Goal: Information Seeking & Learning: Compare options

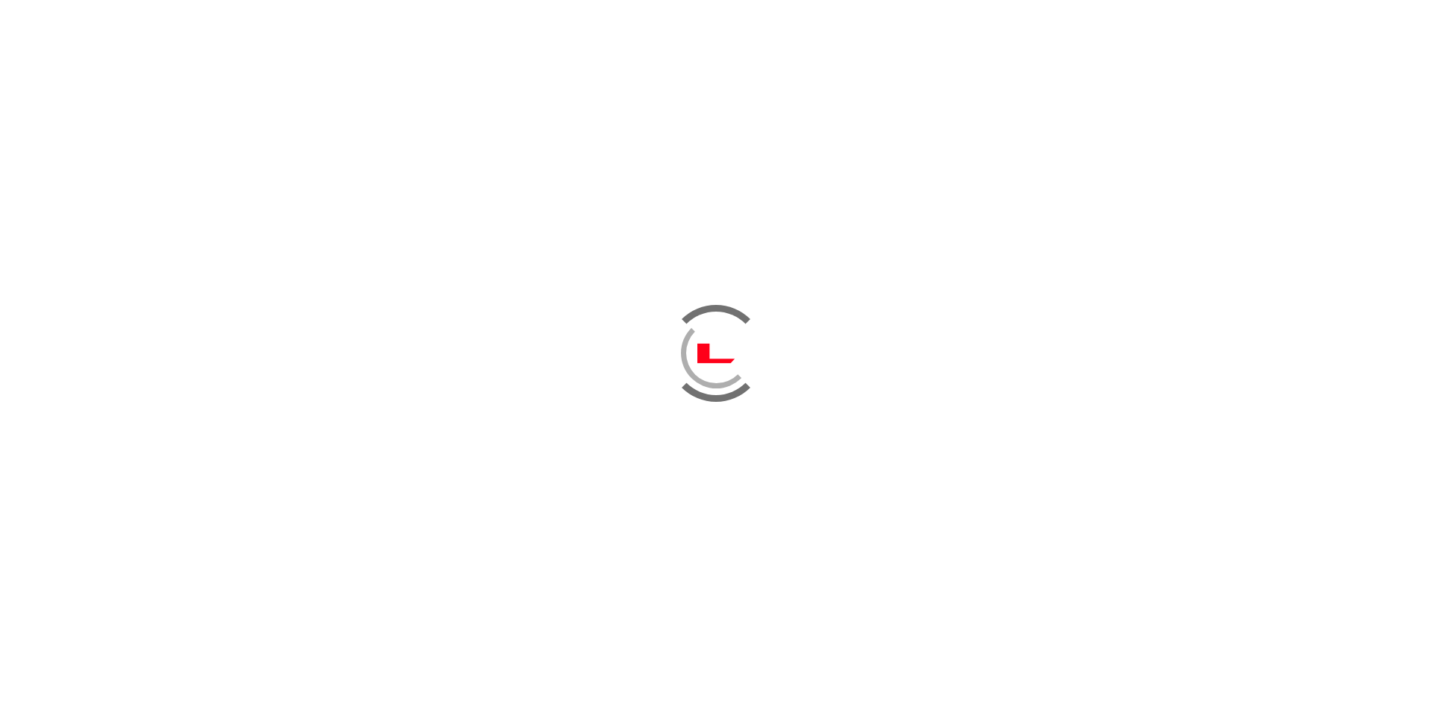
scroll to position [420, 0]
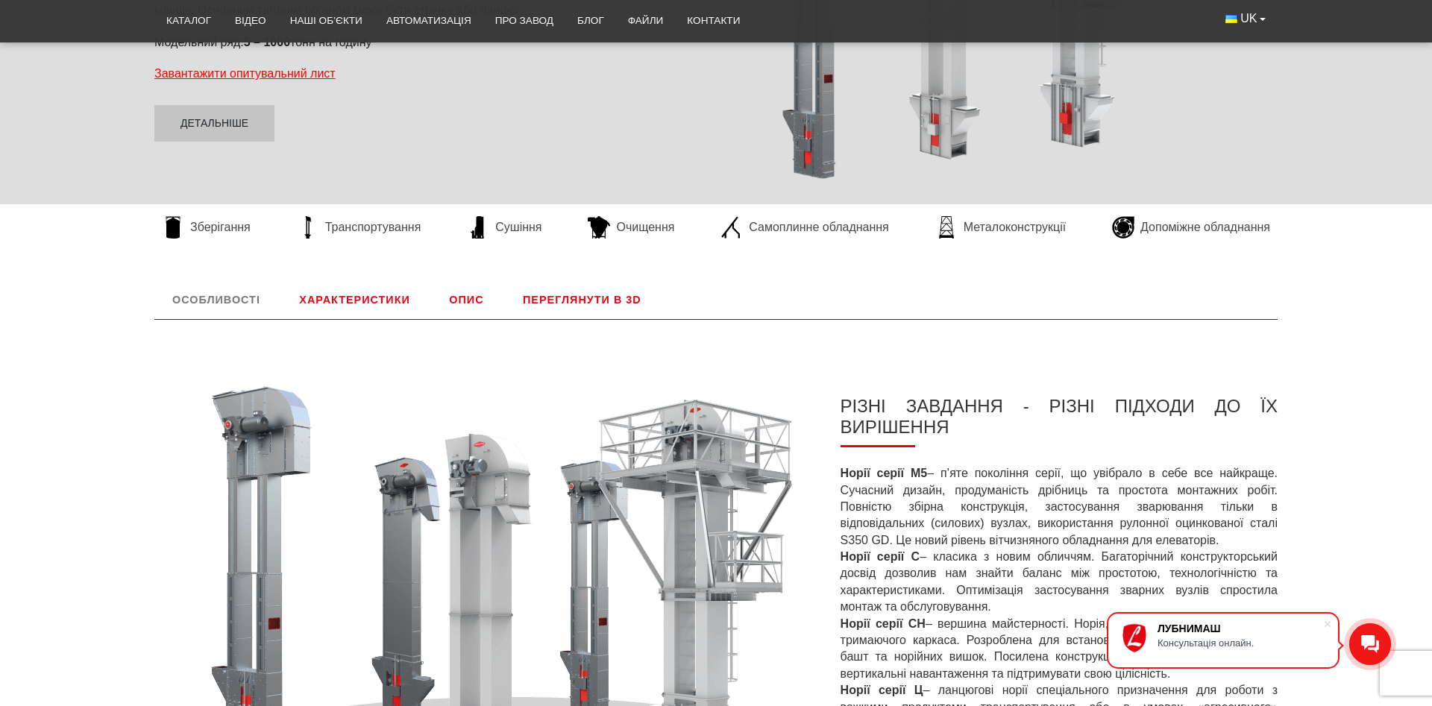
click at [388, 299] on link "Характеристики" at bounding box center [354, 299] width 146 height 39
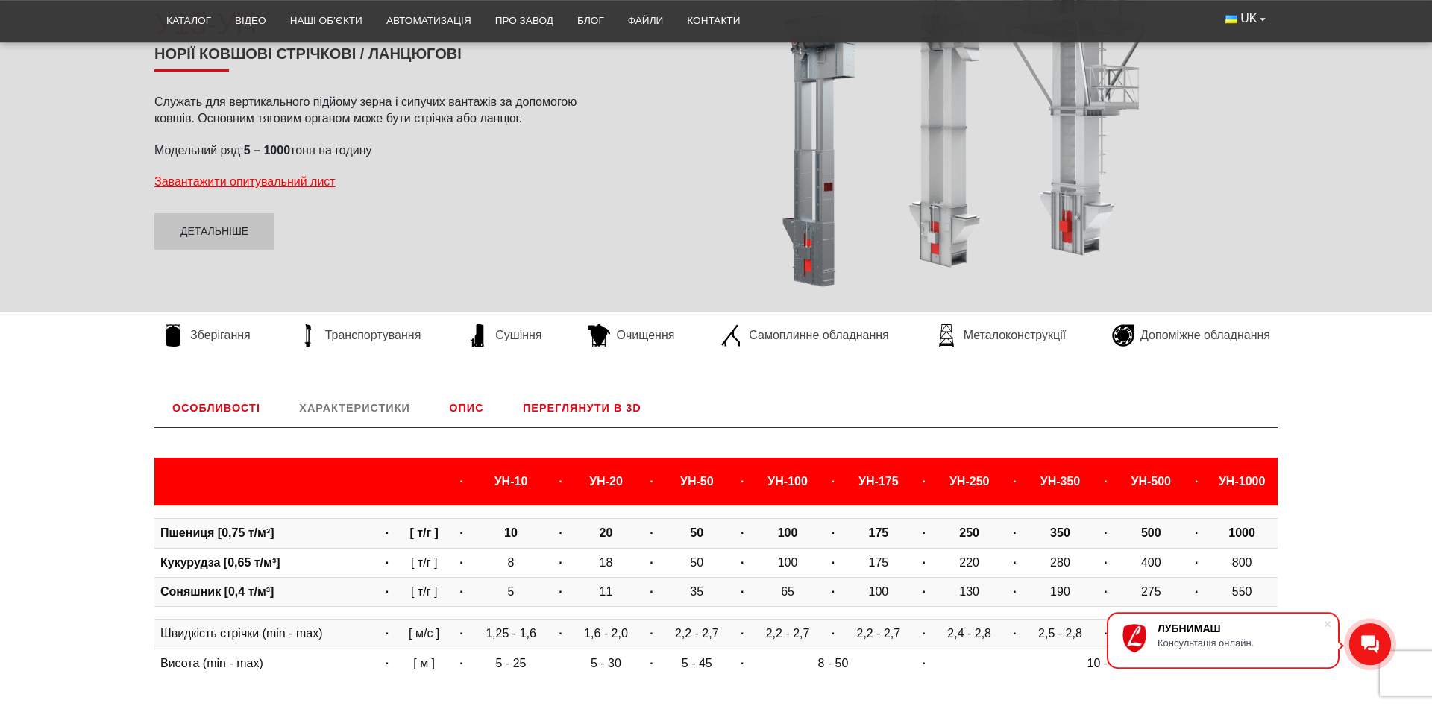
scroll to position [268, 0]
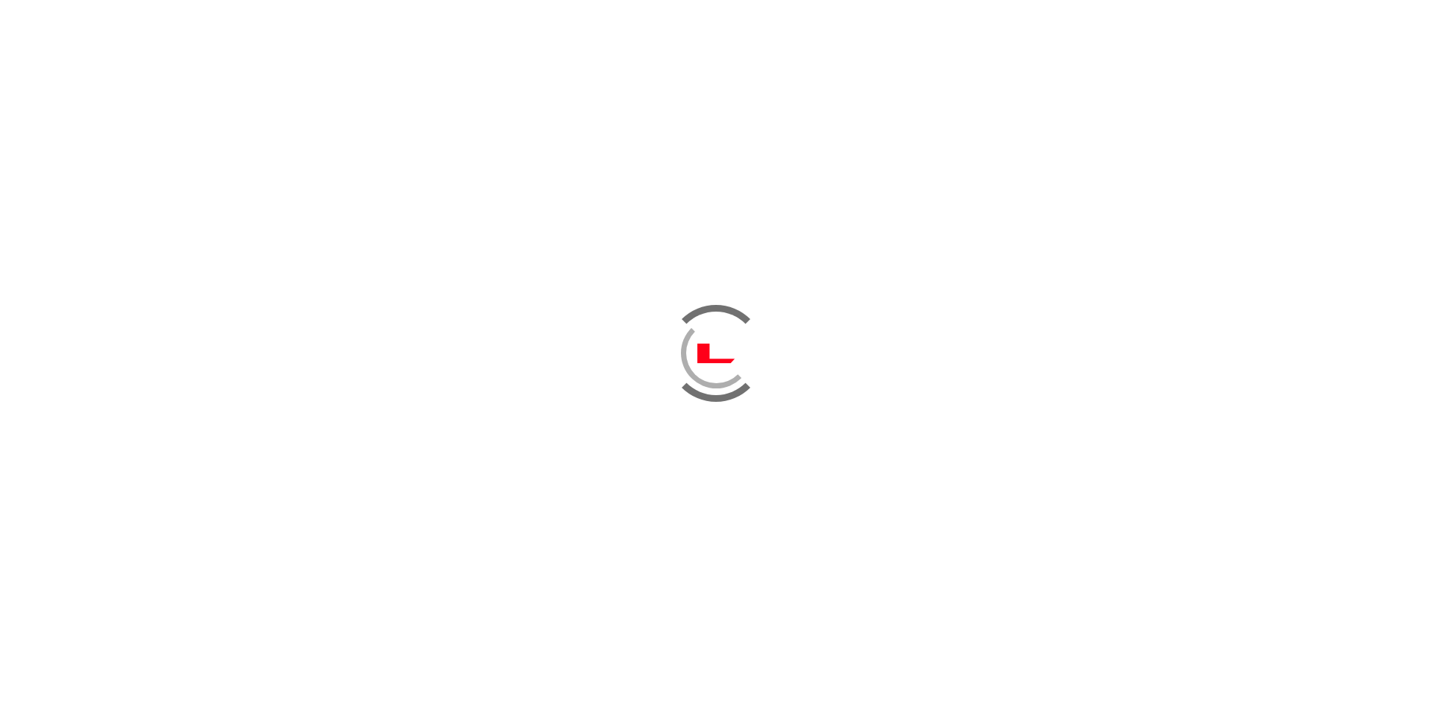
scroll to position [469, 0]
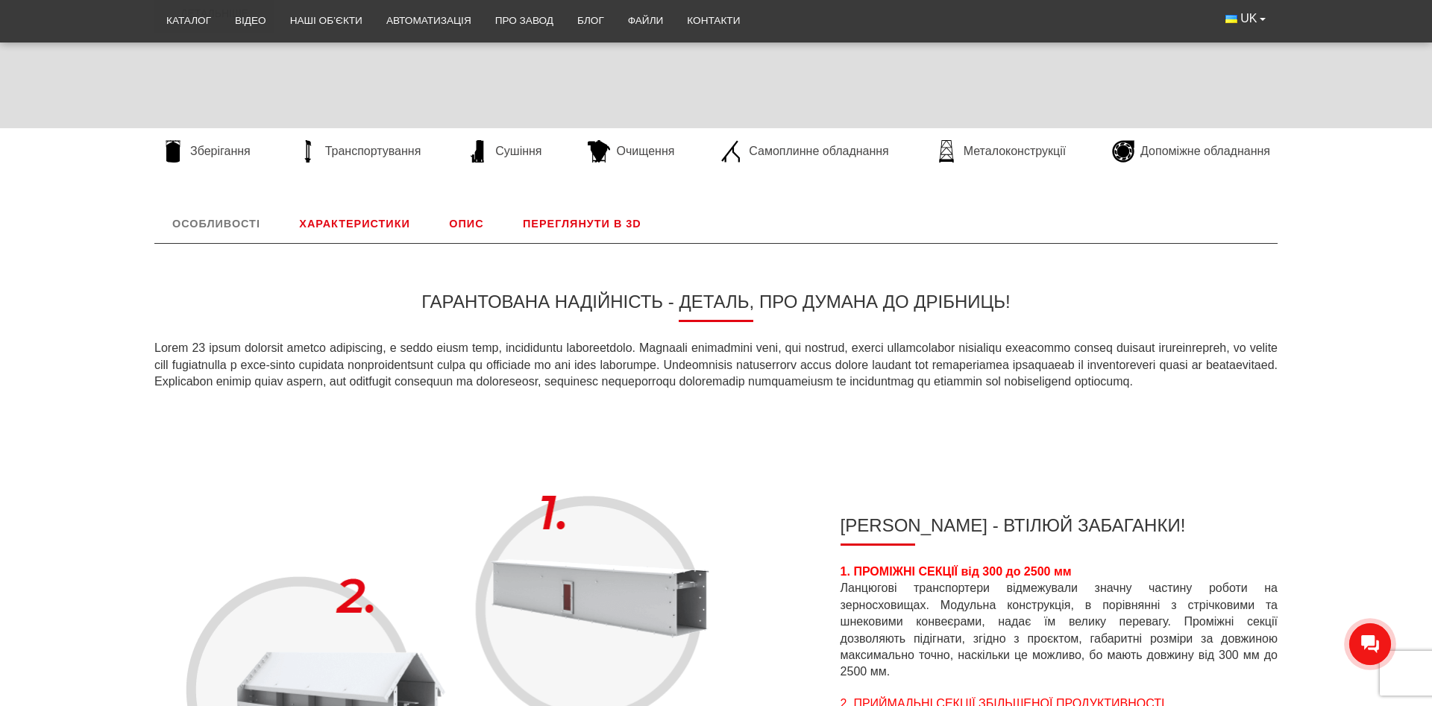
click at [357, 222] on link "Характеристики" at bounding box center [354, 223] width 146 height 39
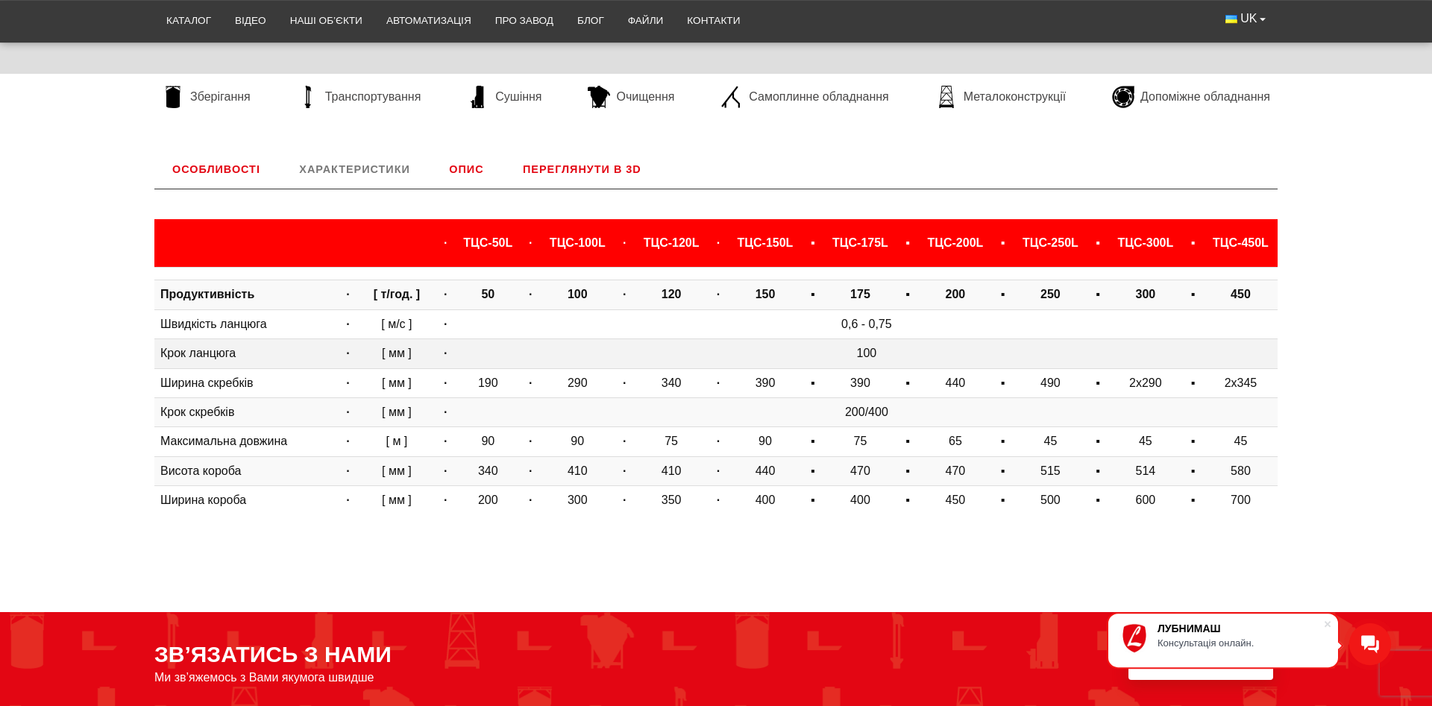
scroll to position [545, 0]
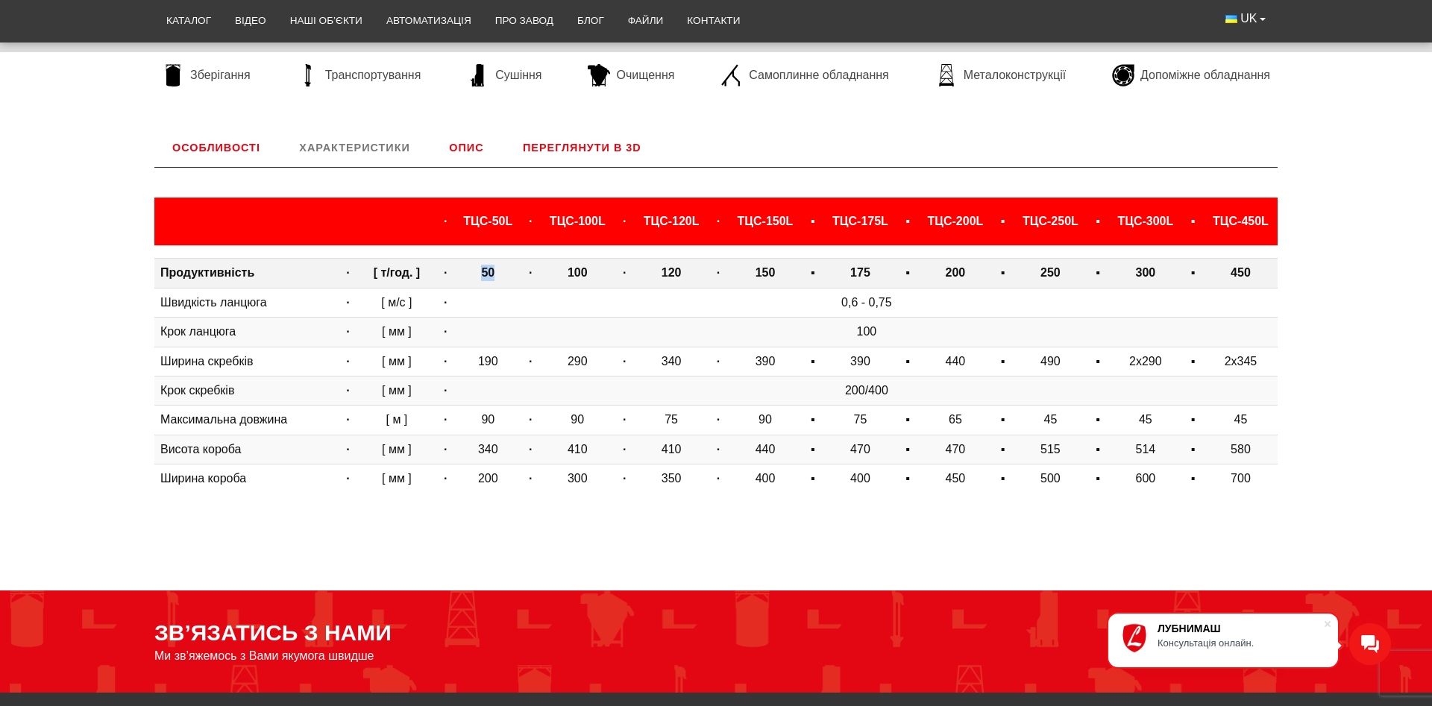
drag, startPoint x: 447, startPoint y: 270, endPoint x: 487, endPoint y: 266, distance: 40.5
click at [487, 266] on td "50" at bounding box center [488, 273] width 65 height 29
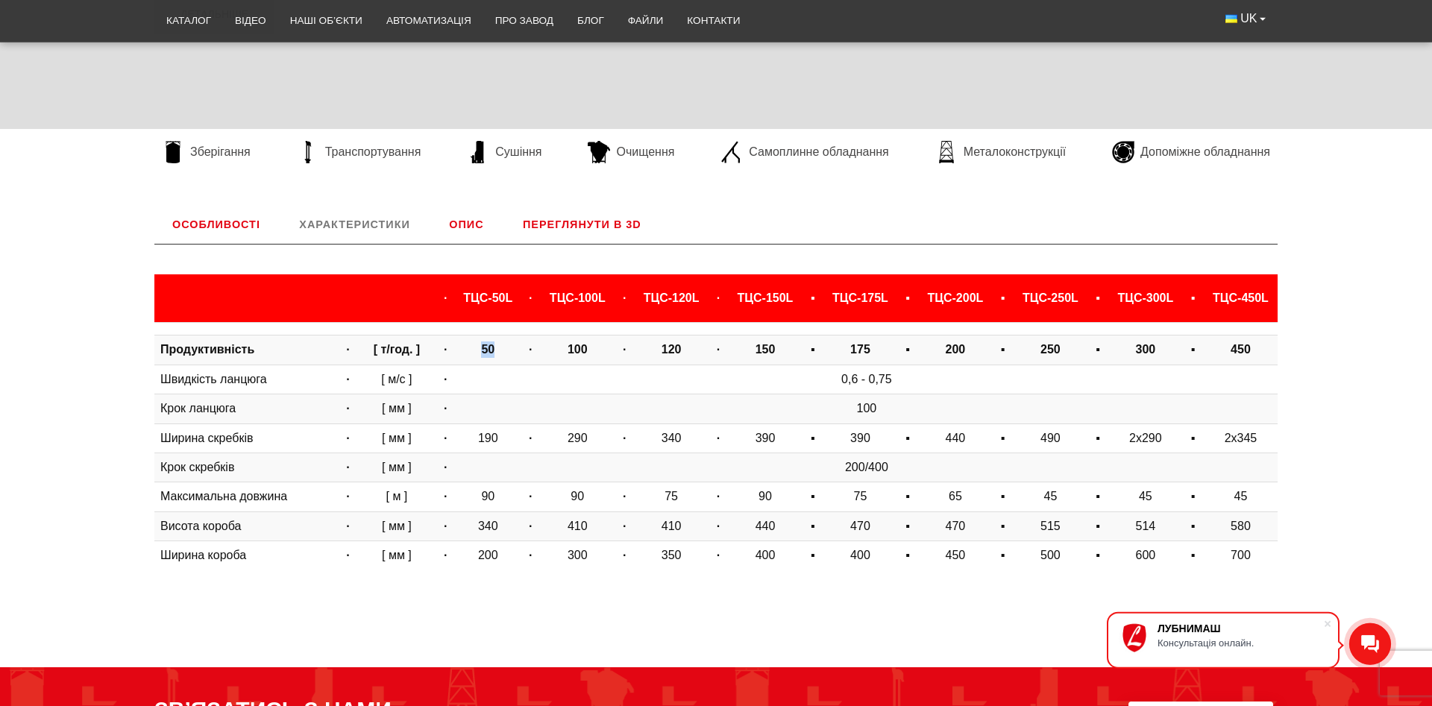
scroll to position [469, 0]
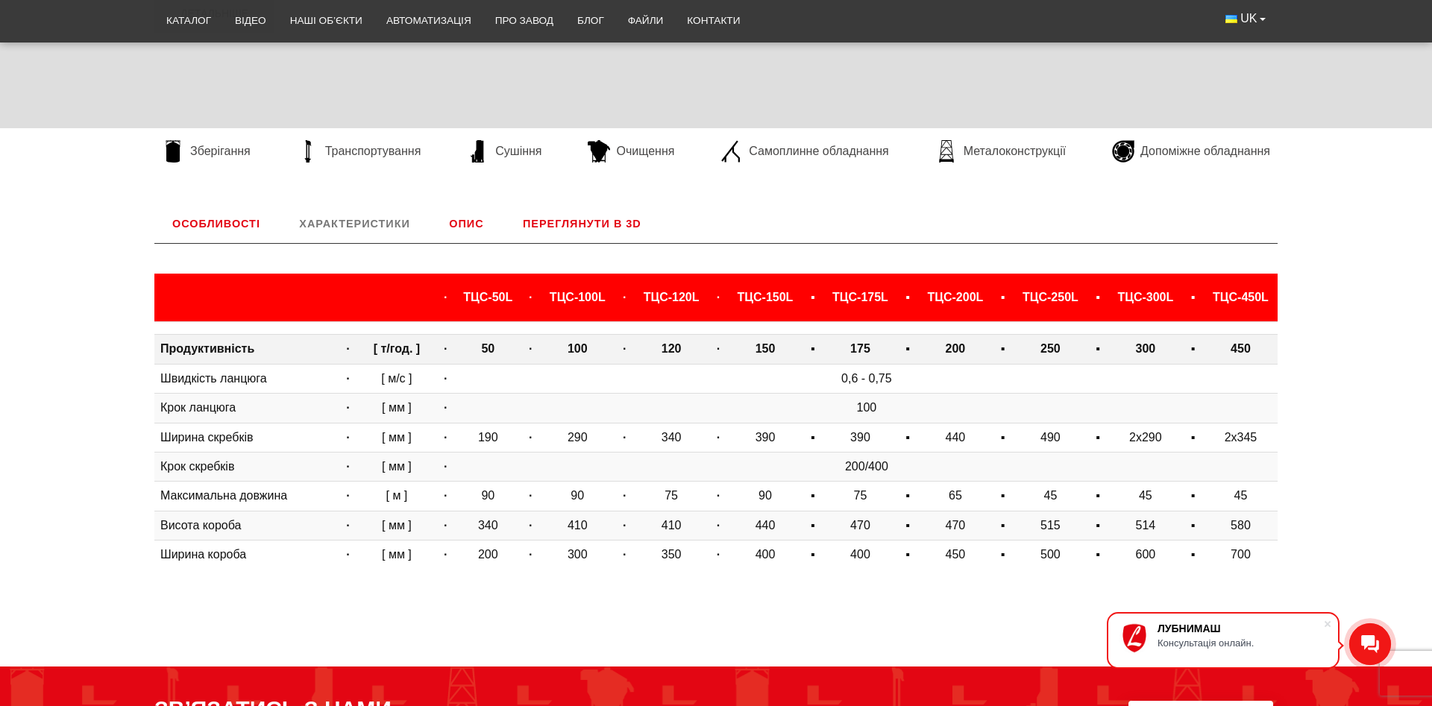
click at [547, 347] on td "100" at bounding box center [578, 349] width 74 height 29
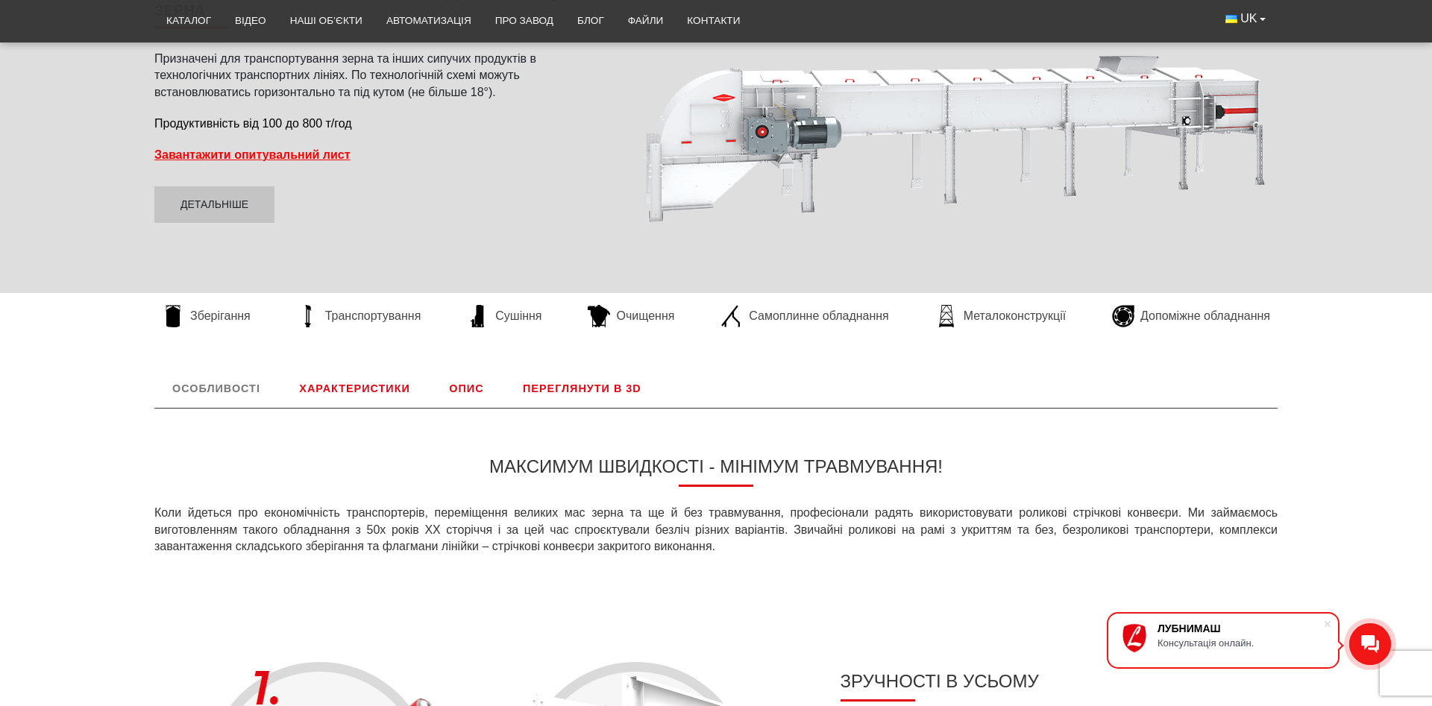
click at [338, 377] on link "Характеристики" at bounding box center [354, 388] width 146 height 39
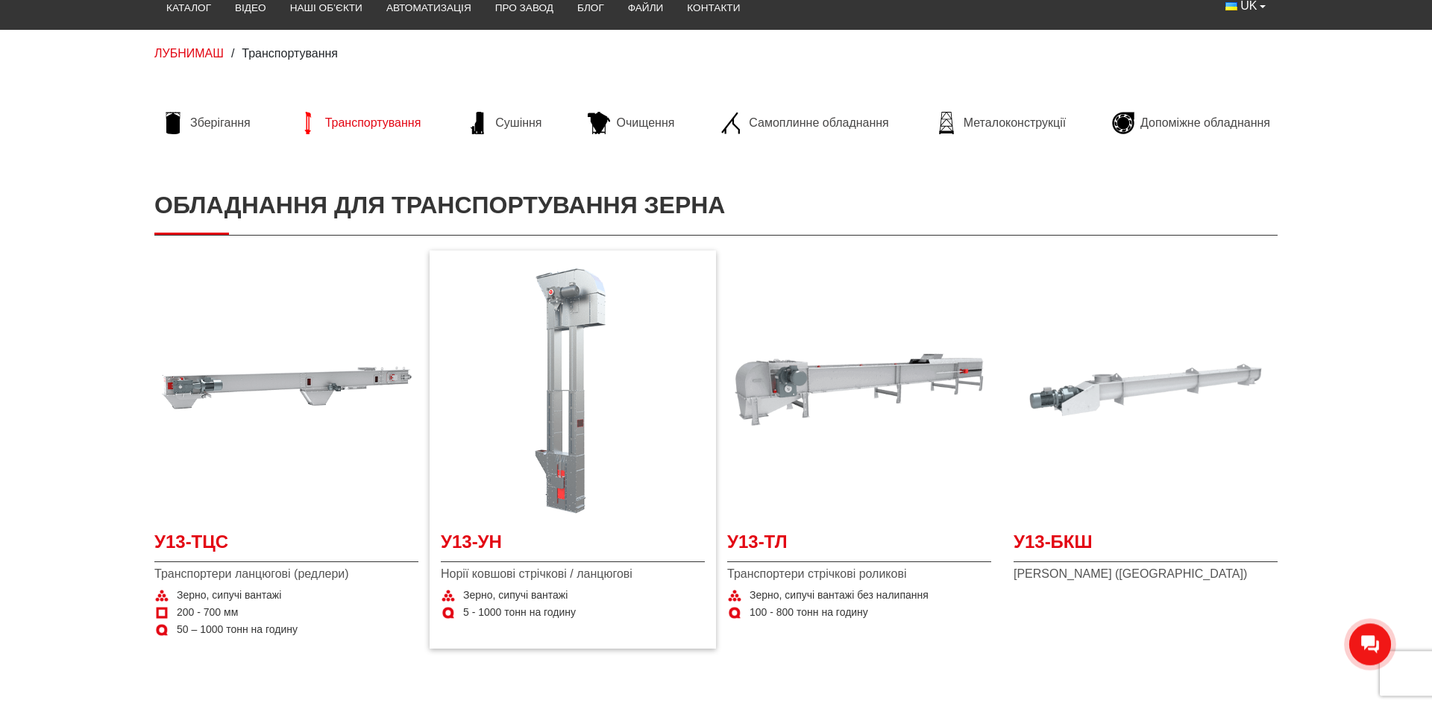
scroll to position [152, 0]
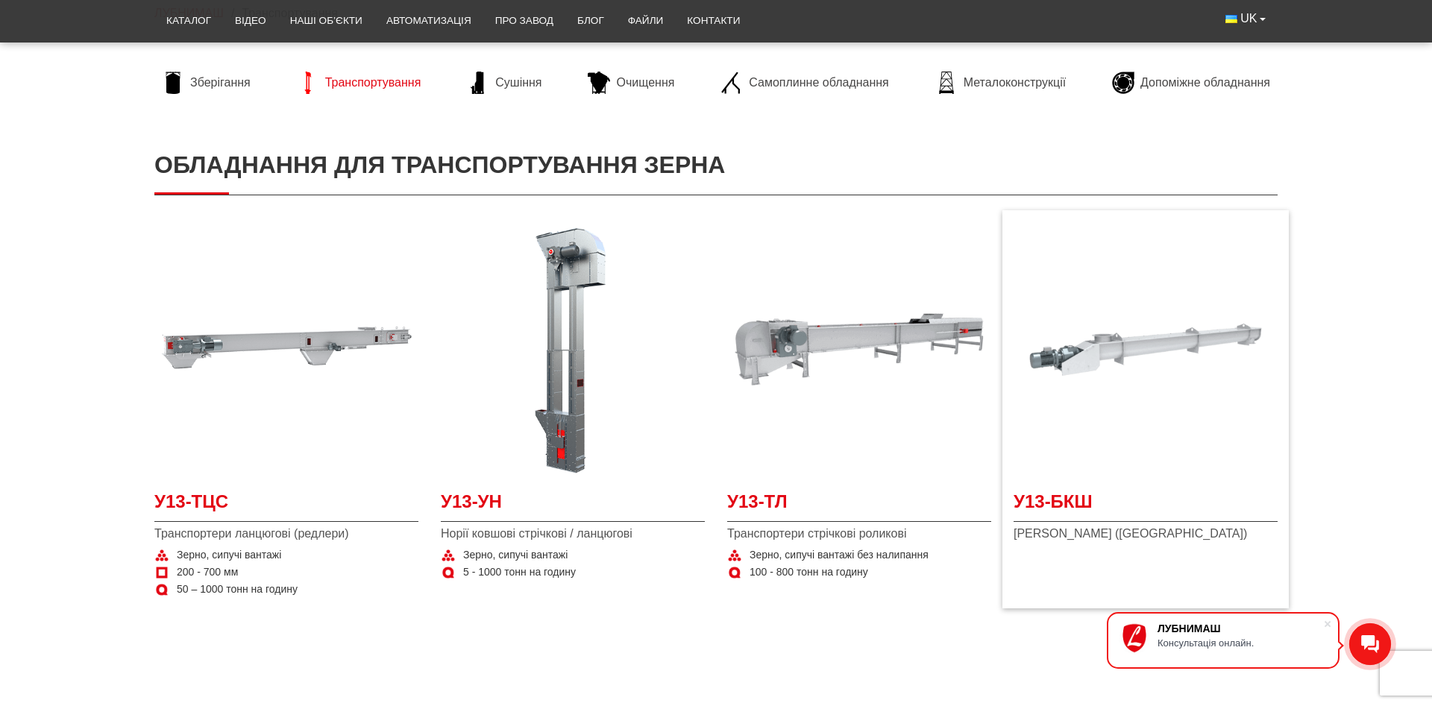
click at [1111, 542] on span "Конвеєри гвинтові (шнекові)" at bounding box center [1146, 534] width 264 height 16
click at [1108, 535] on span "Конвеєри гвинтові (шнекові)" at bounding box center [1146, 534] width 264 height 16
click at [1076, 506] on span "У13-БКШ" at bounding box center [1146, 506] width 264 height 34
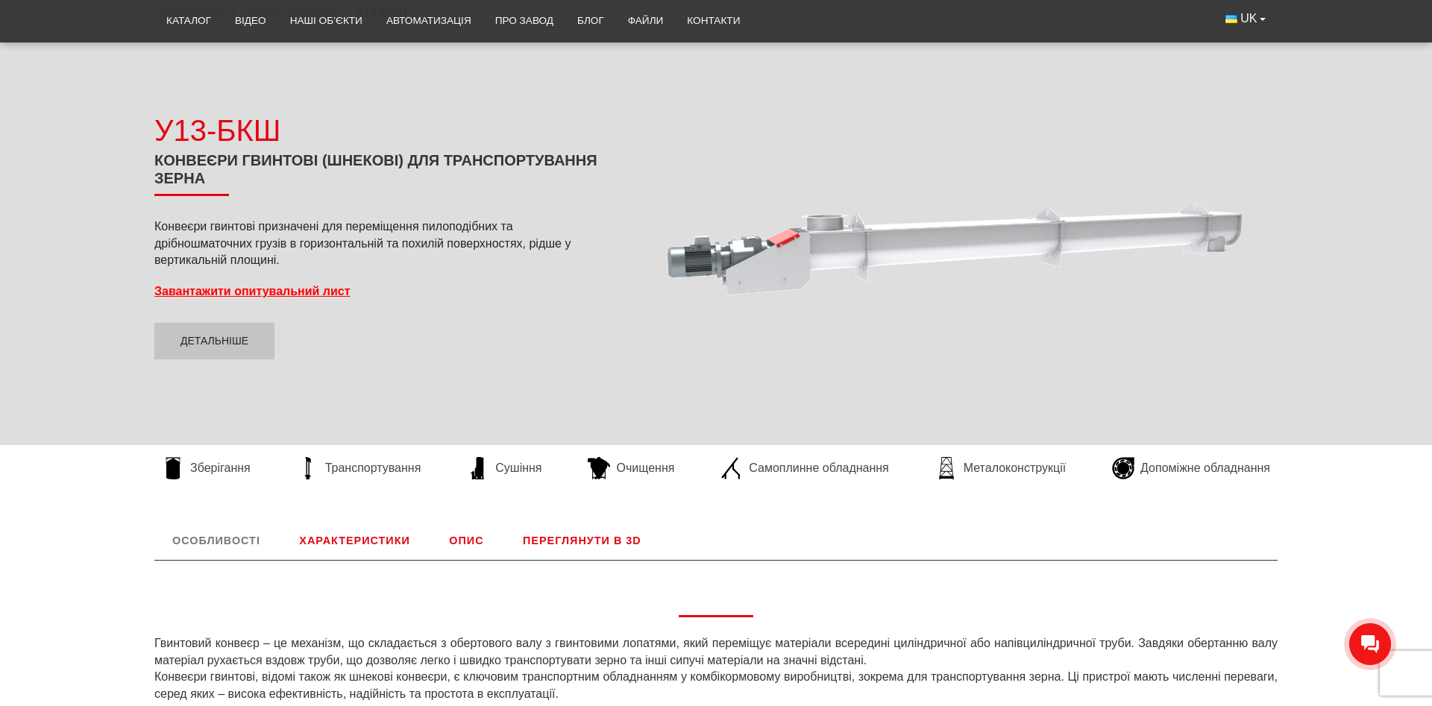
click at [358, 539] on link "Характеристики" at bounding box center [354, 540] width 146 height 39
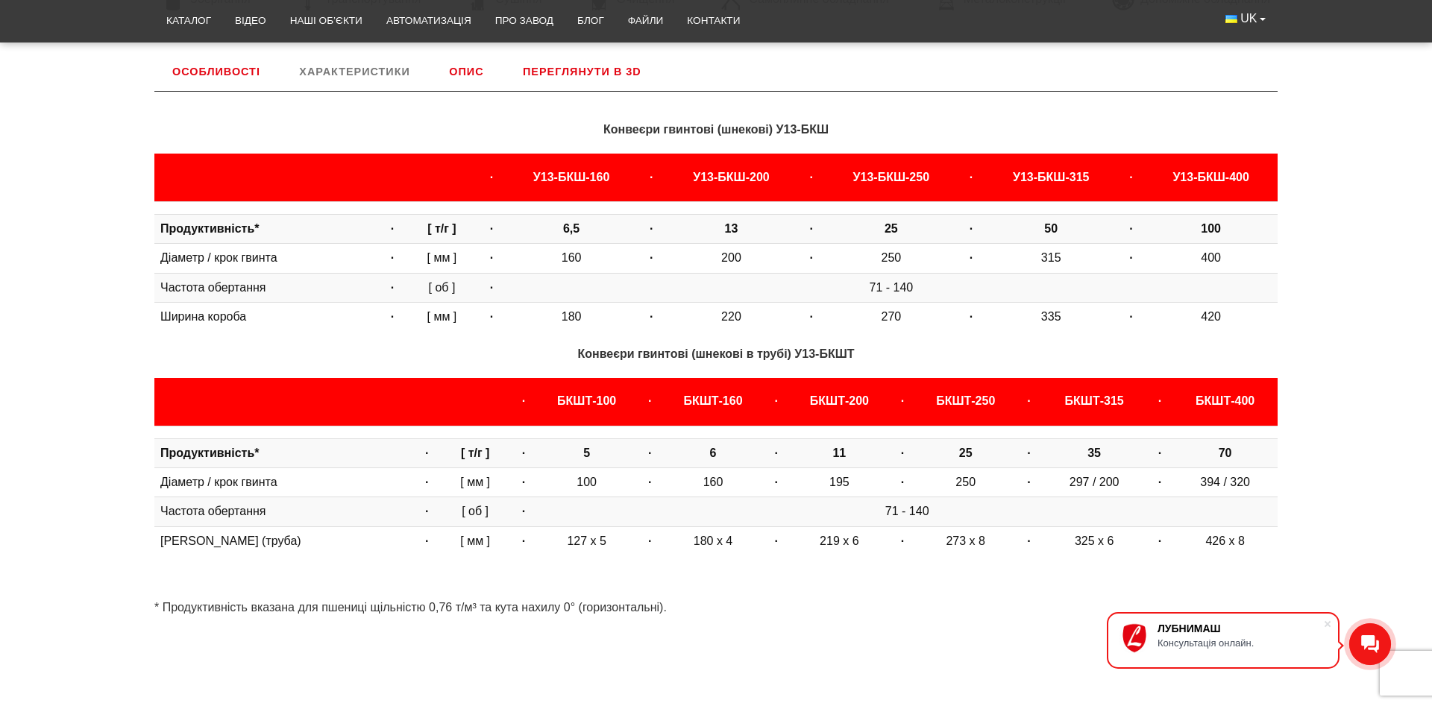
click at [132, 324] on div "Особливості Гвинтовий конвеєр – це механізм, що складається з обертового валу з…" at bounding box center [716, 341] width 1432 height 579
drag, startPoint x: 667, startPoint y: 179, endPoint x: 755, endPoint y: 181, distance: 88.0
click at [755, 181] on th "У13-БКШ-200" at bounding box center [732, 178] width 134 height 48
drag, startPoint x: 998, startPoint y: 178, endPoint x: 1084, endPoint y: 176, distance: 85.8
click at [1084, 176] on th "У13-БКШ-315" at bounding box center [1052, 178] width 134 height 48
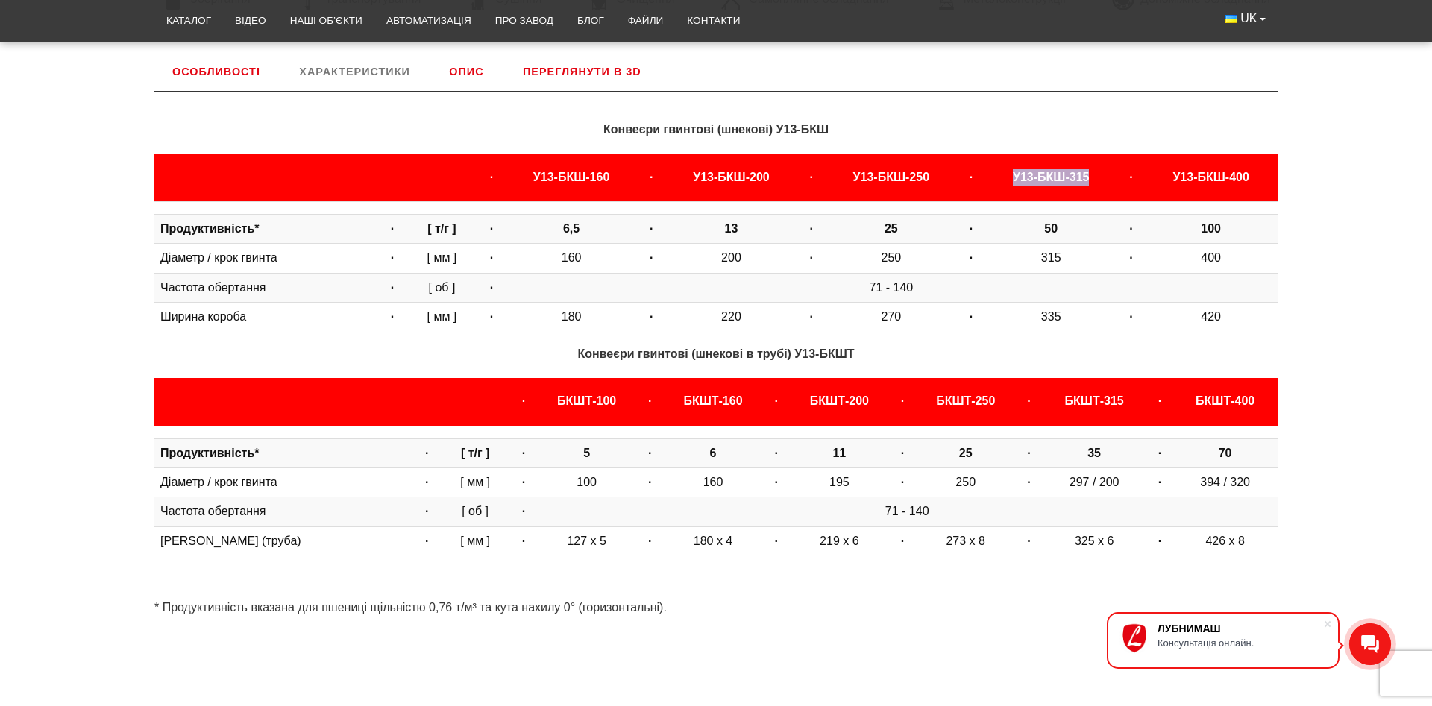
copy b "У13-БКШ-315"
drag, startPoint x: 826, startPoint y: 179, endPoint x: 918, endPoint y: 189, distance: 92.3
click at [918, 189] on th "У13-БКШ-250" at bounding box center [891, 178] width 134 height 48
copy b "У13-БКШ-250"
drag, startPoint x: 1001, startPoint y: 172, endPoint x: 1114, endPoint y: 169, distance: 113.4
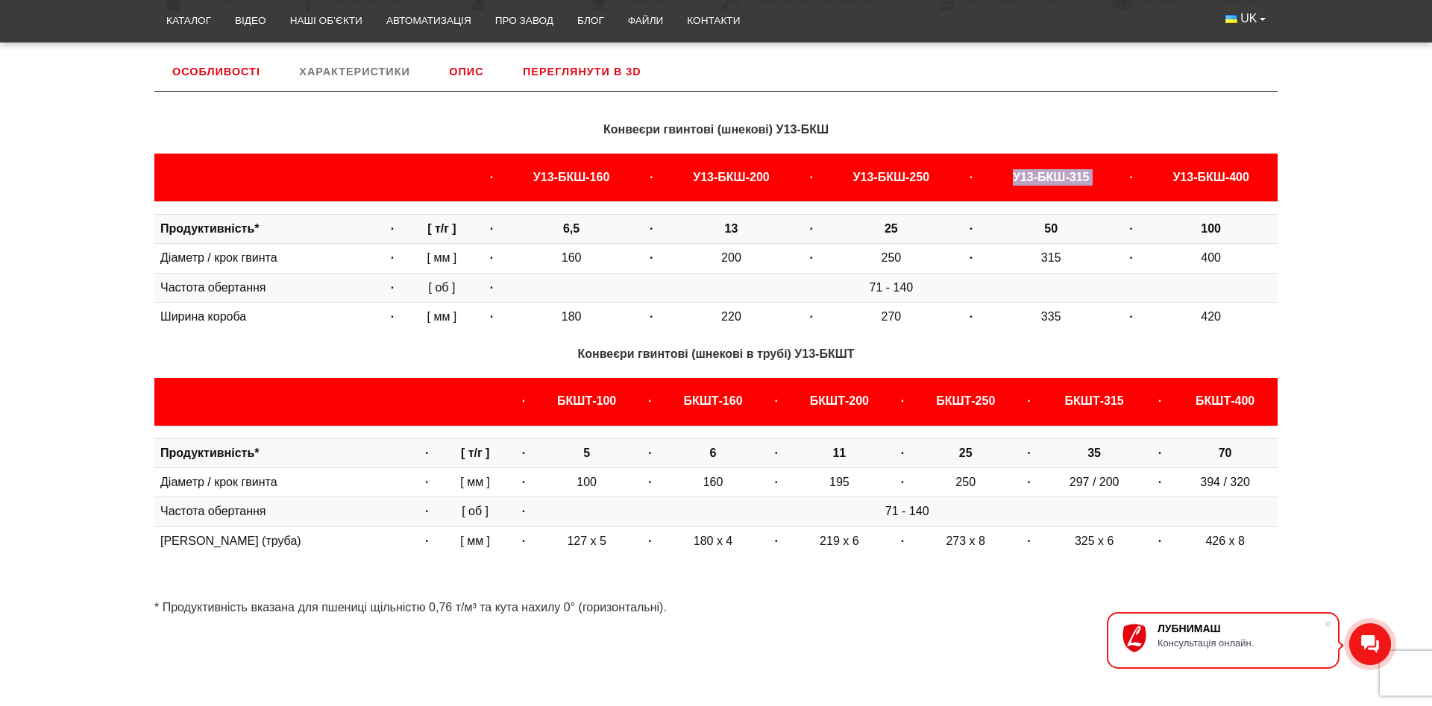
click at [1114, 169] on tr "· У13-БКШ-160 · У13-БКШ-200 · У13-БКШ-250 · У13-БКШ-315 · У13-БКШ-400" at bounding box center [715, 178] width 1123 height 48
copy b "У13-БКШ-315"
